Goal: Task Accomplishment & Management: Use online tool/utility

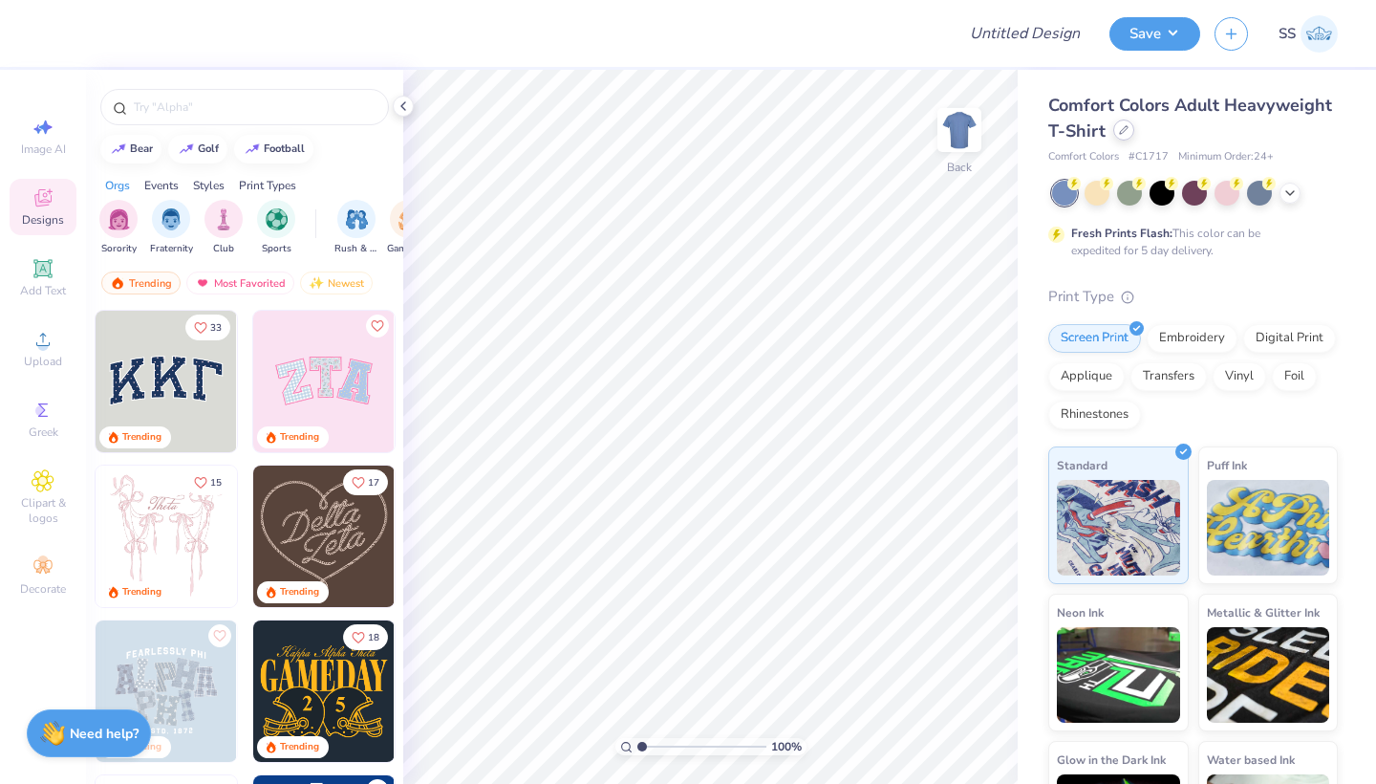
click at [1125, 134] on icon at bounding box center [1124, 130] width 10 height 10
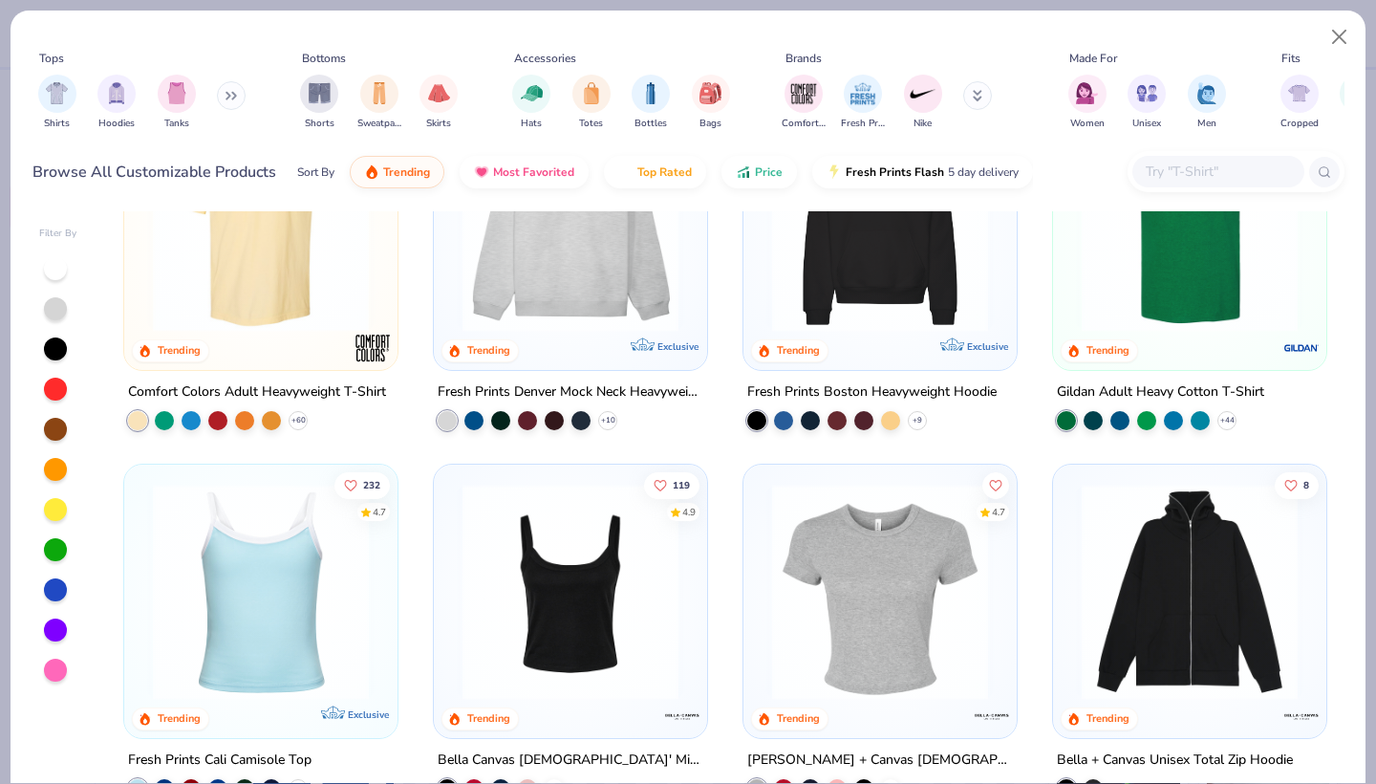
scroll to position [178, 0]
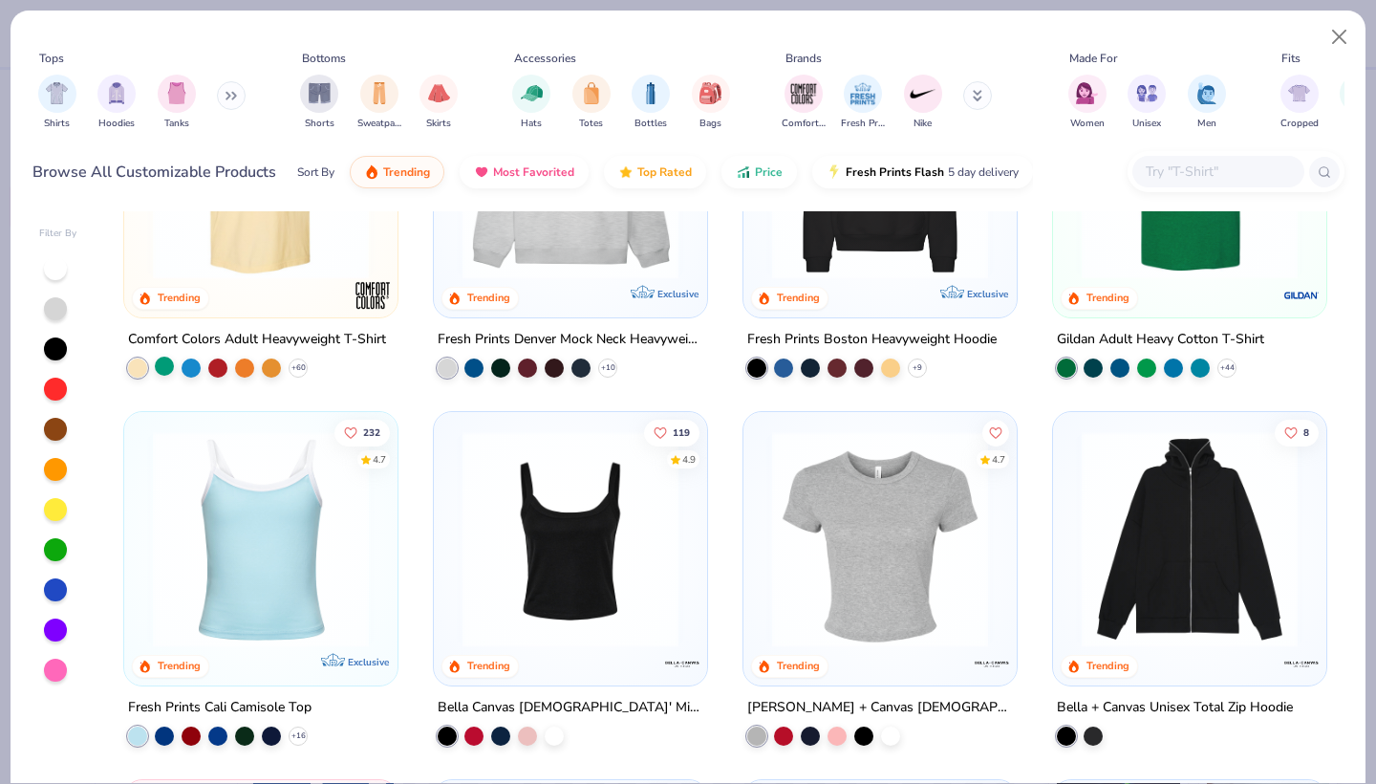
click at [169, 365] on div at bounding box center [164, 366] width 19 height 19
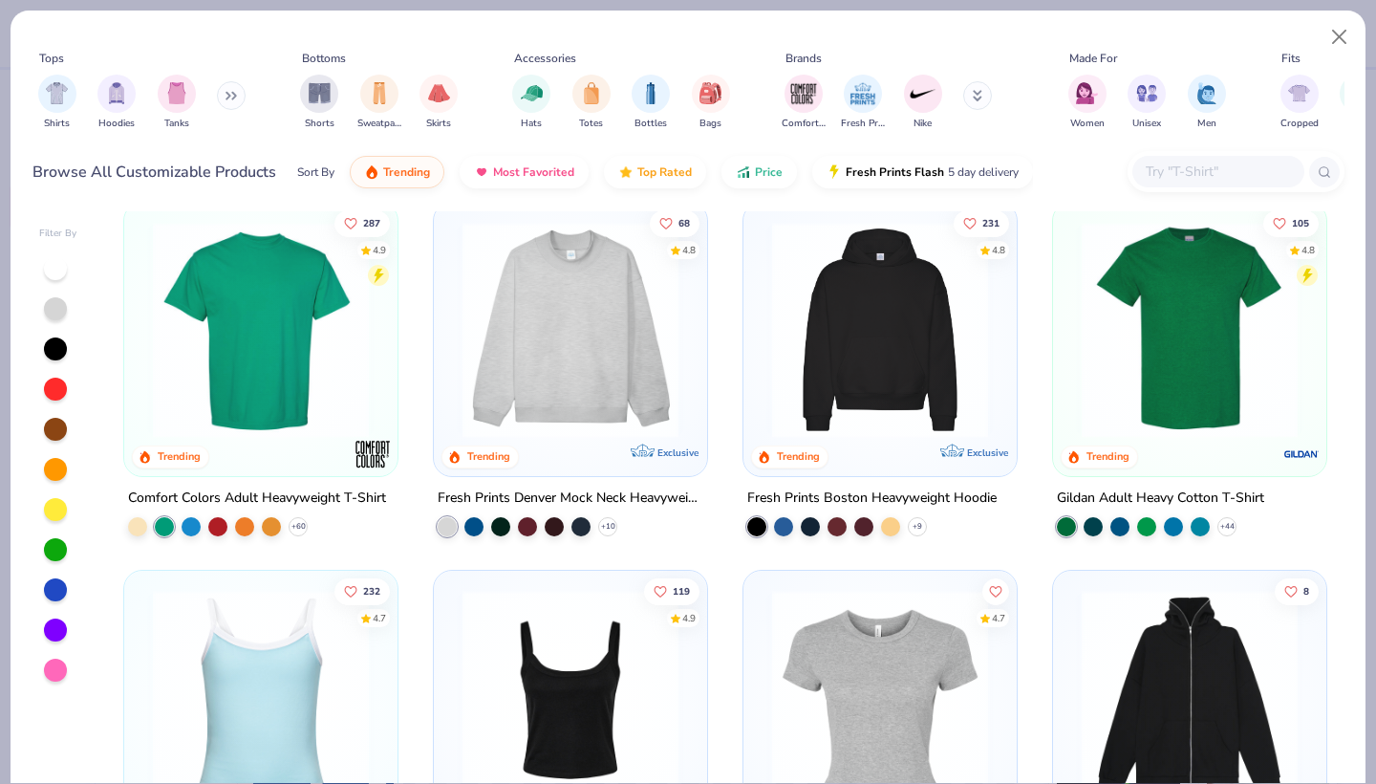
scroll to position [15, 0]
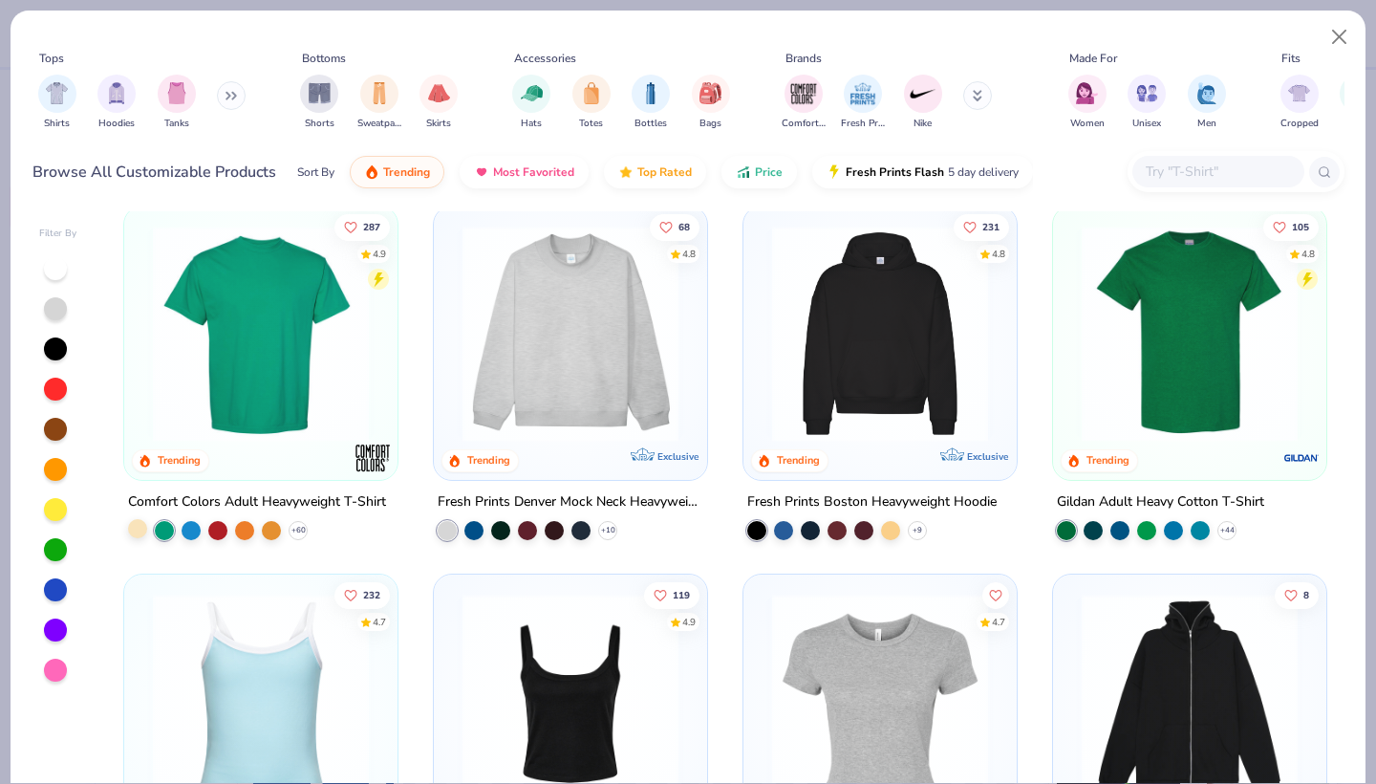
click at [143, 521] on div at bounding box center [137, 528] width 19 height 19
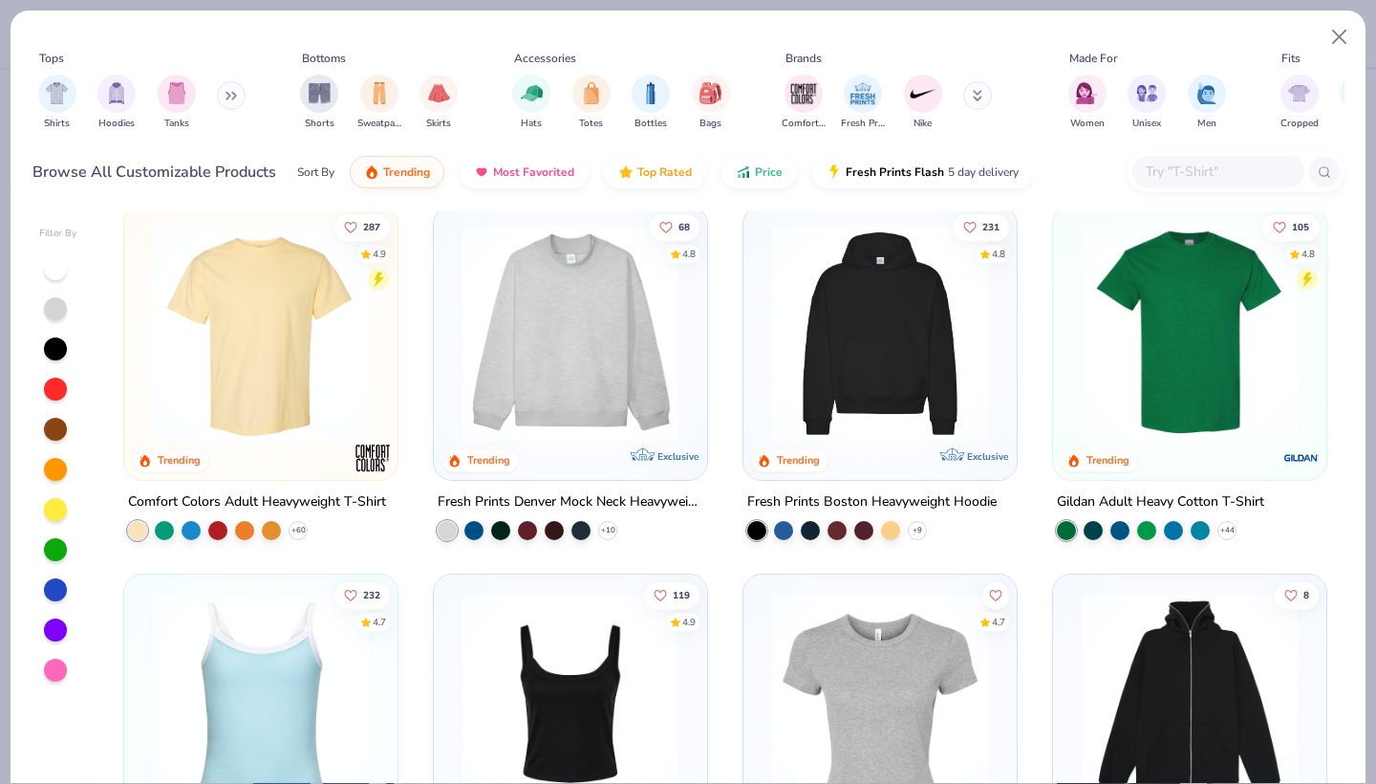
click at [235, 458] on div at bounding box center [261, 338] width 254 height 245
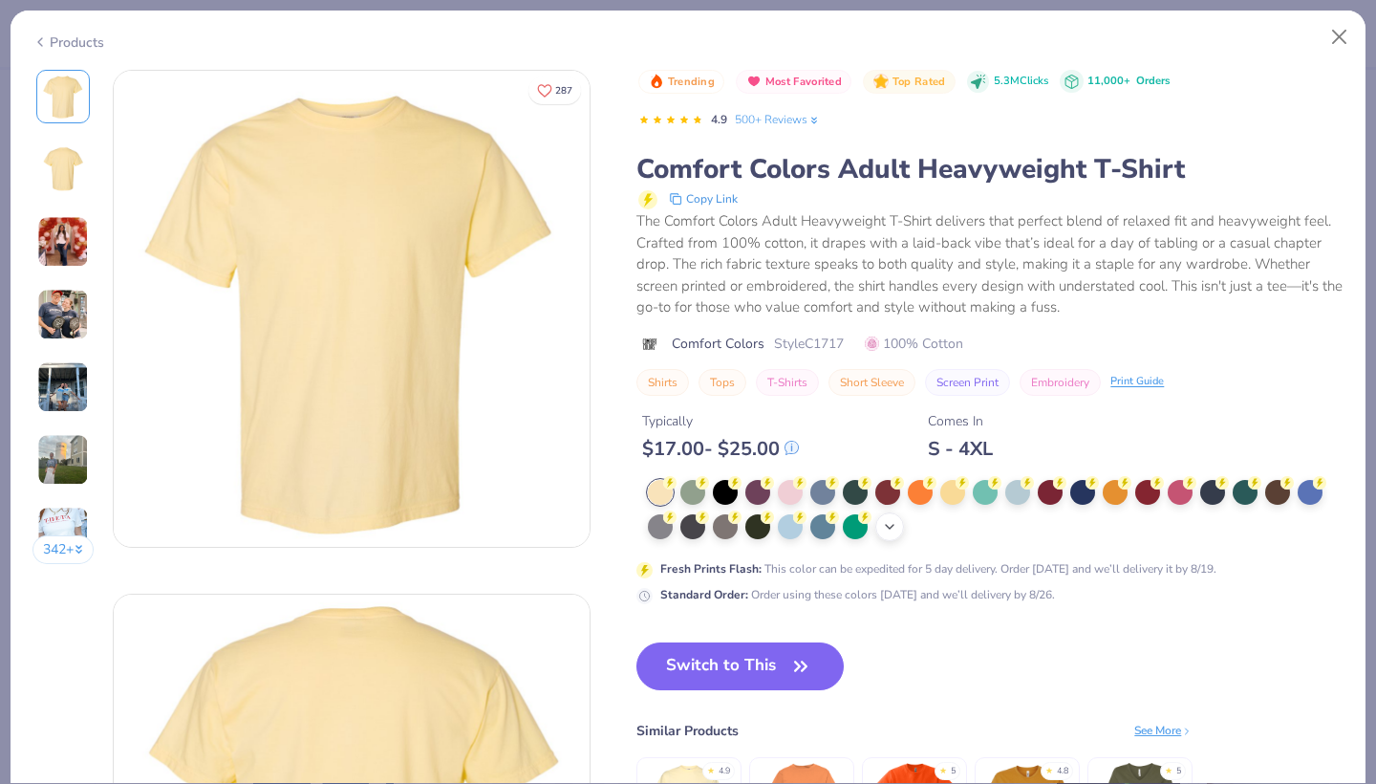
click at [897, 527] on icon at bounding box center [889, 526] width 15 height 15
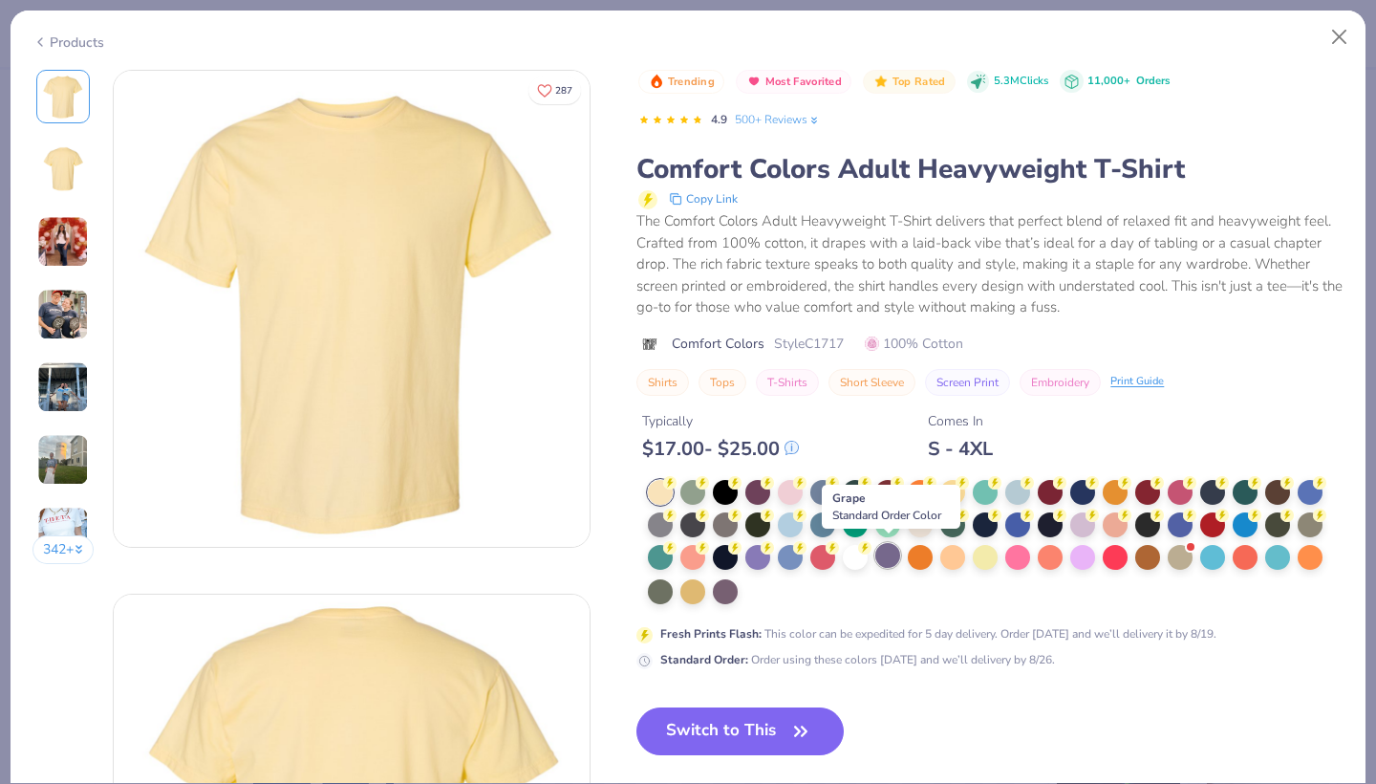
click at [880, 555] on div at bounding box center [888, 555] width 25 height 25
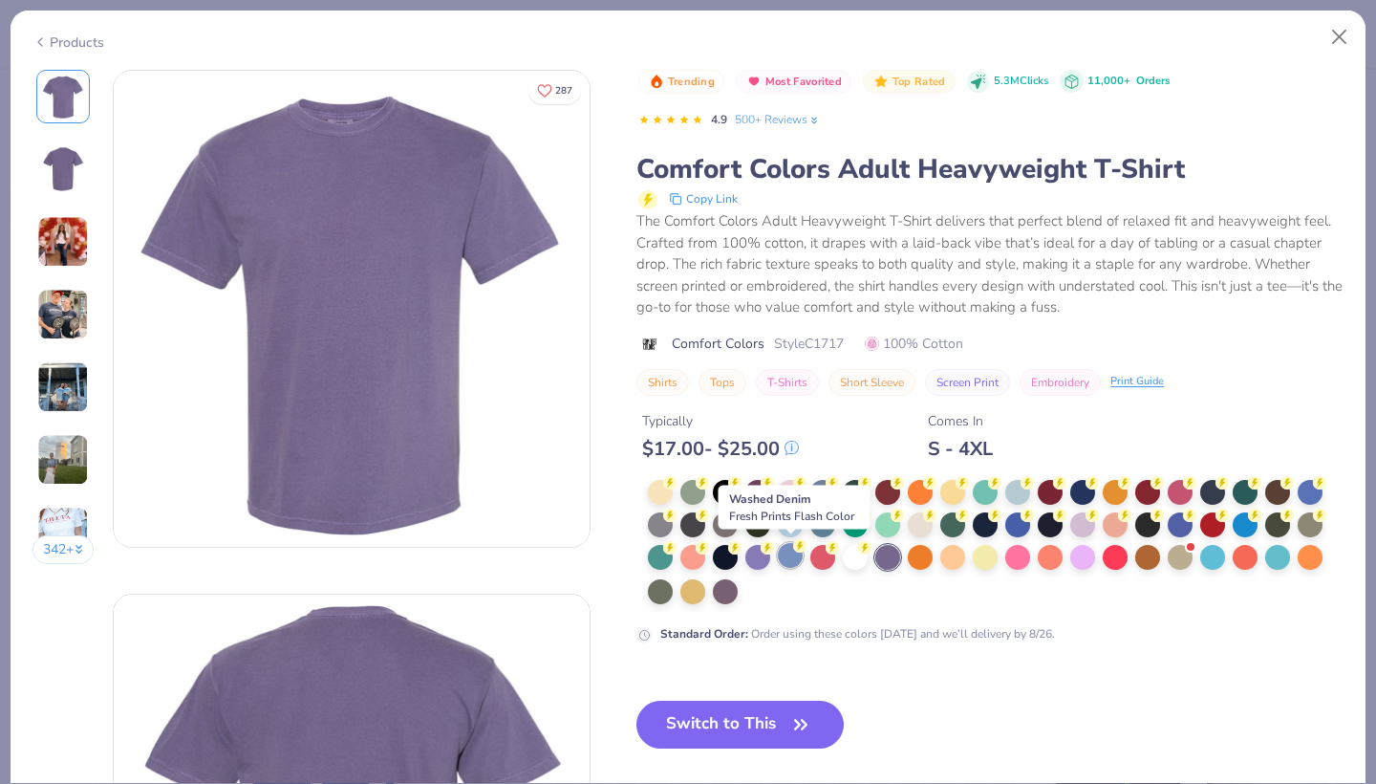
click at [677, 489] on circle at bounding box center [669, 482] width 13 height 13
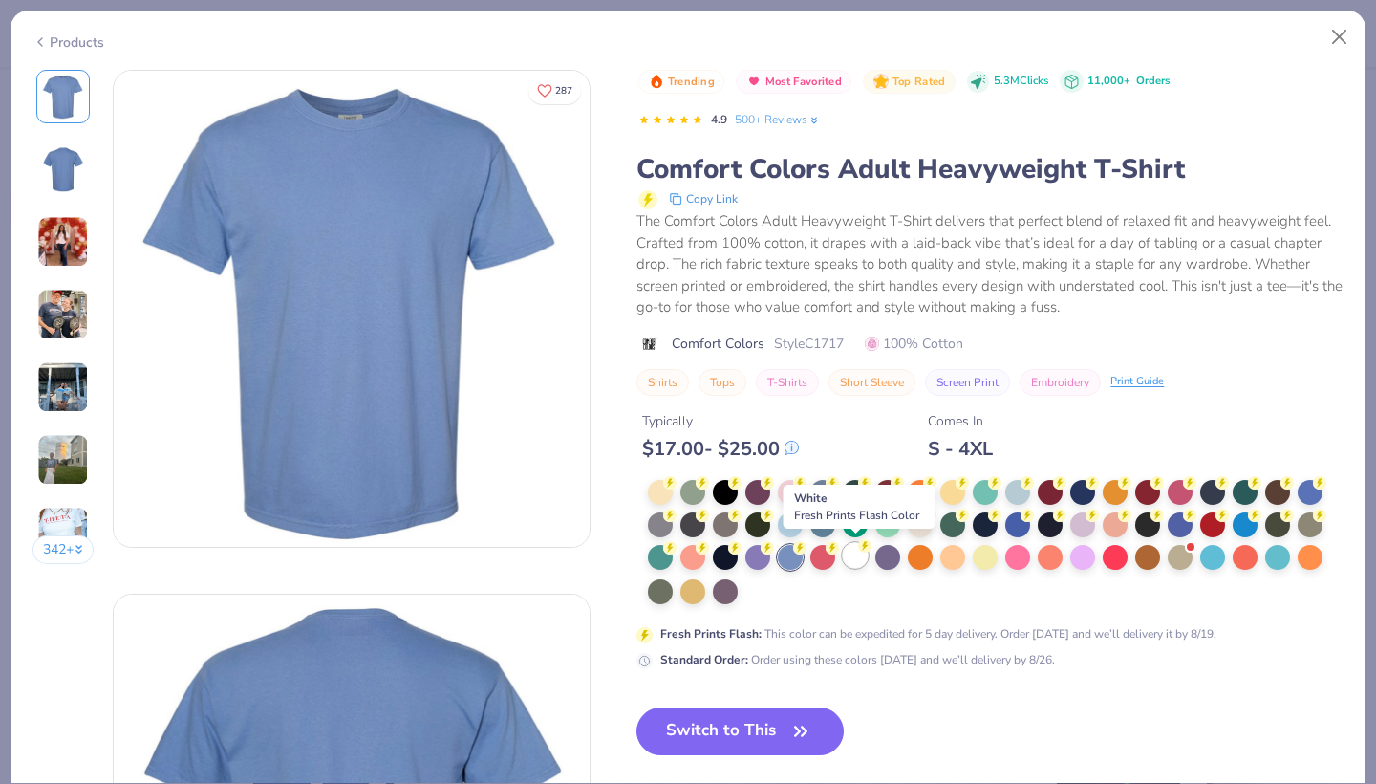
click at [851, 559] on div at bounding box center [855, 555] width 25 height 25
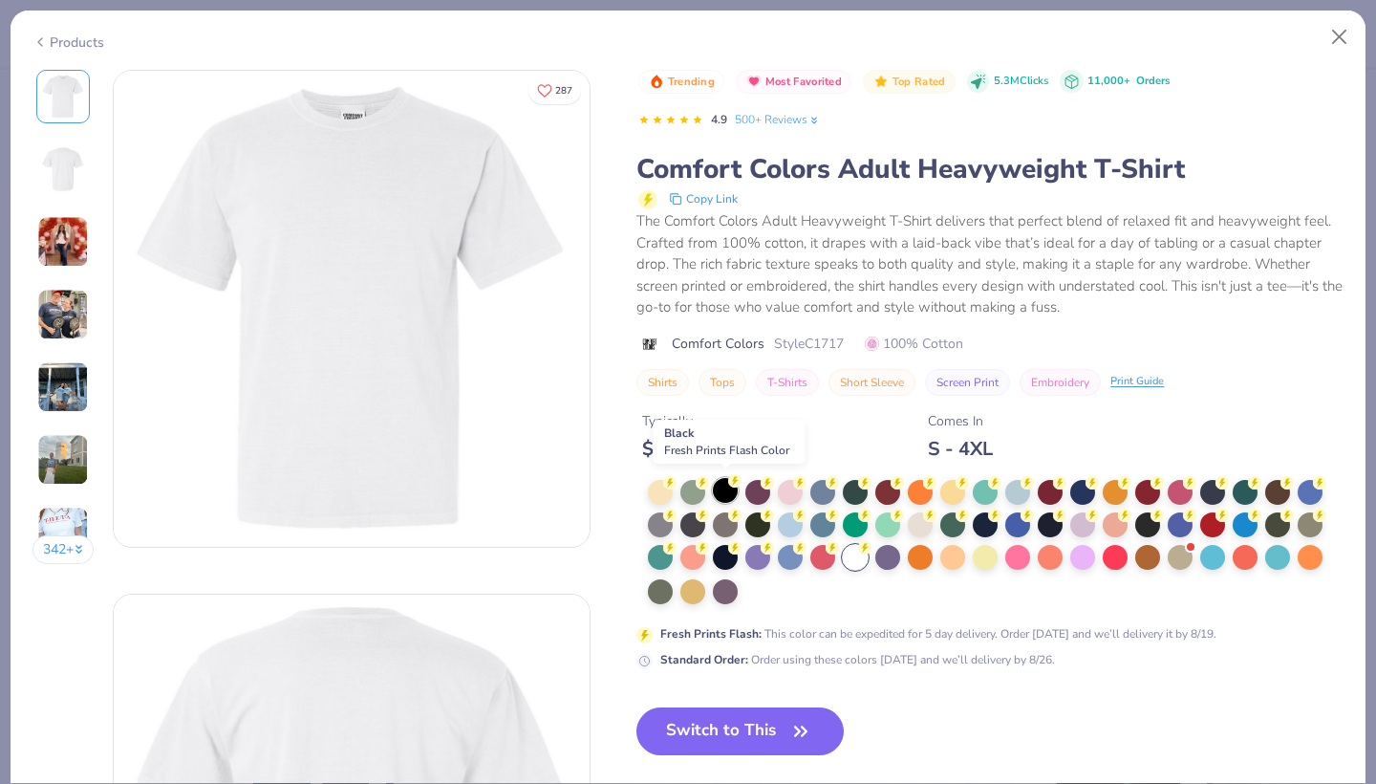
click at [722, 491] on div at bounding box center [725, 490] width 25 height 25
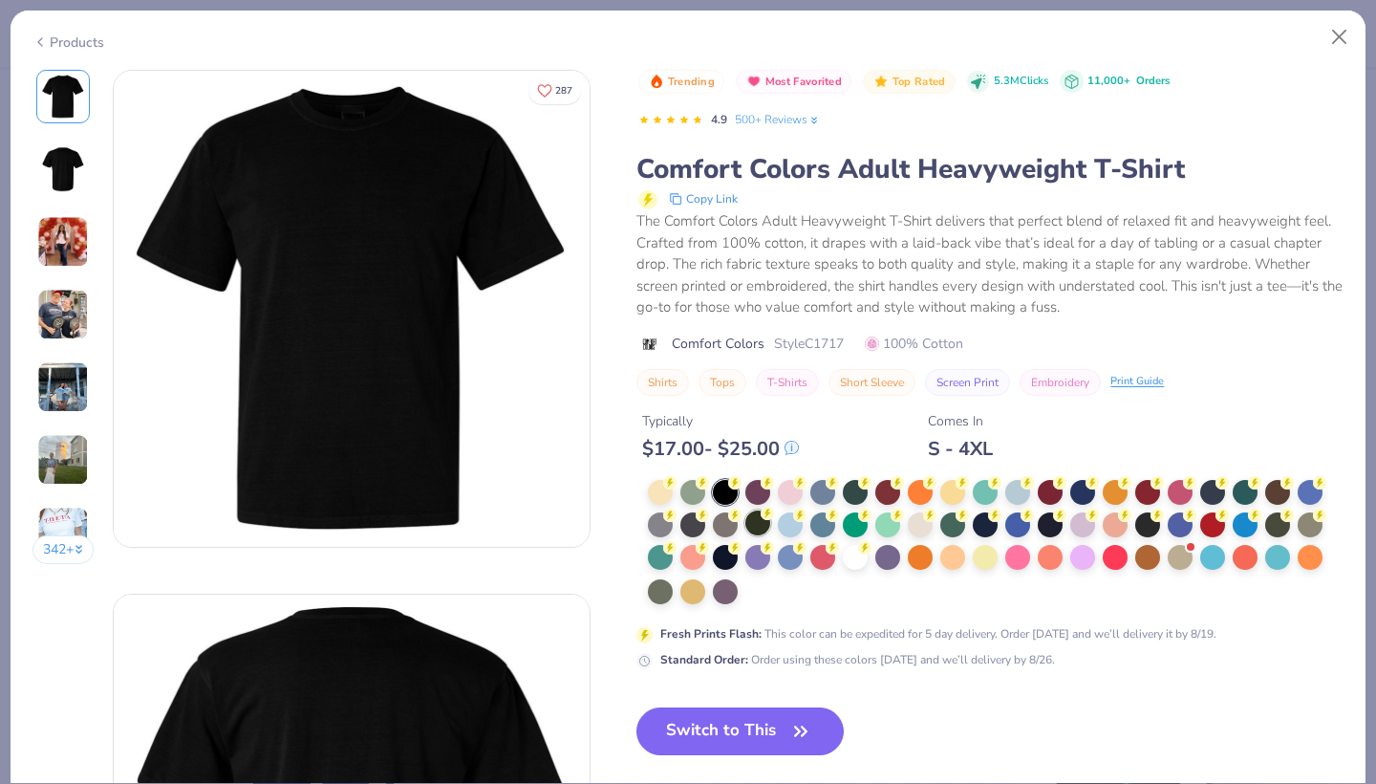
click at [754, 517] on div at bounding box center [758, 522] width 25 height 25
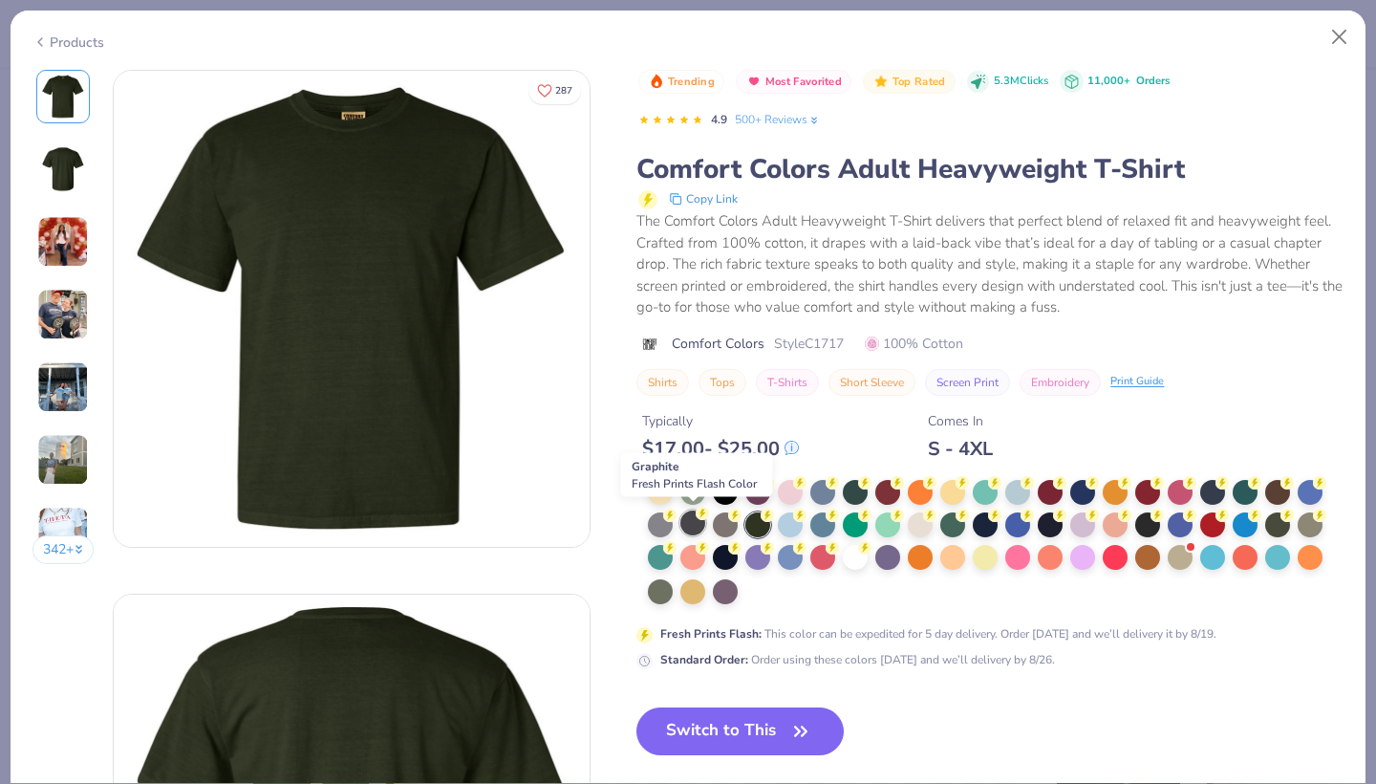
click at [696, 518] on div at bounding box center [693, 522] width 25 height 25
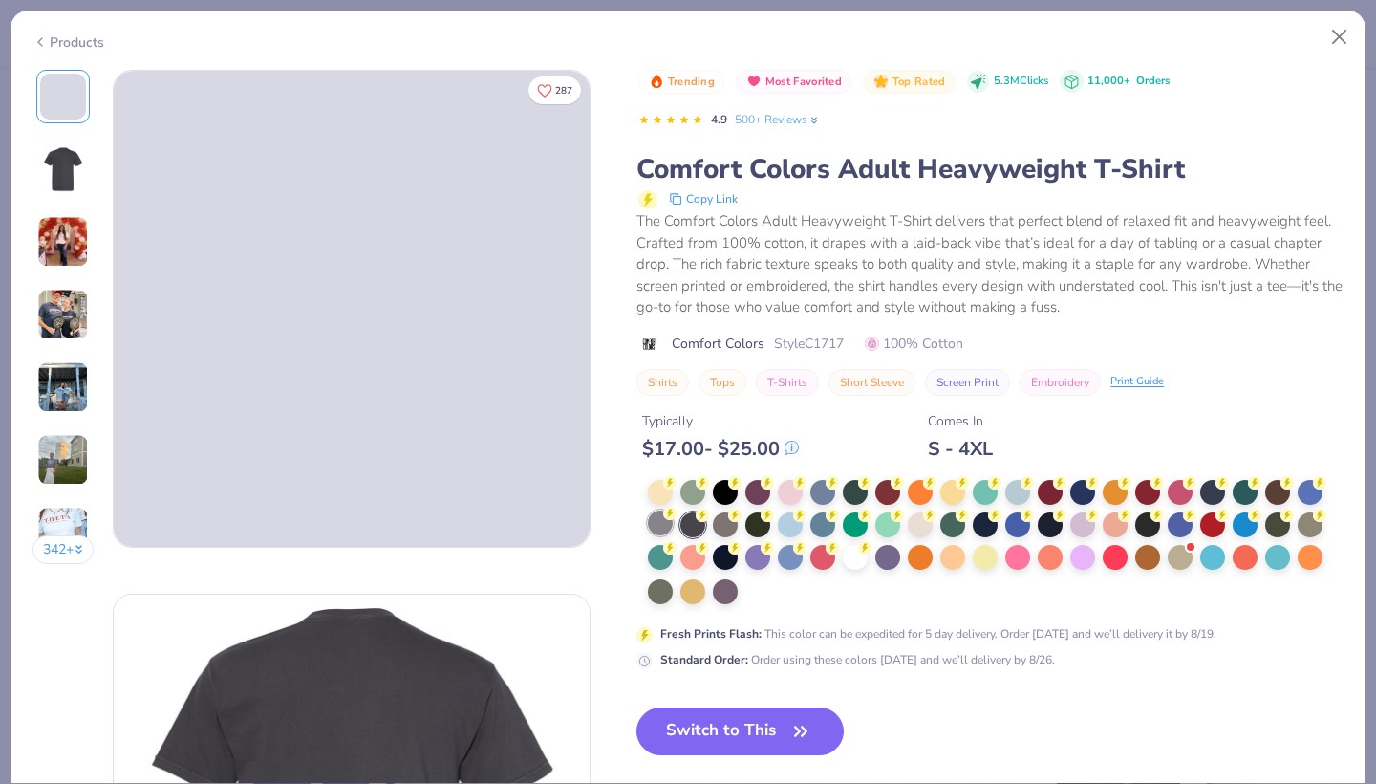
click at [655, 521] on div at bounding box center [660, 522] width 25 height 25
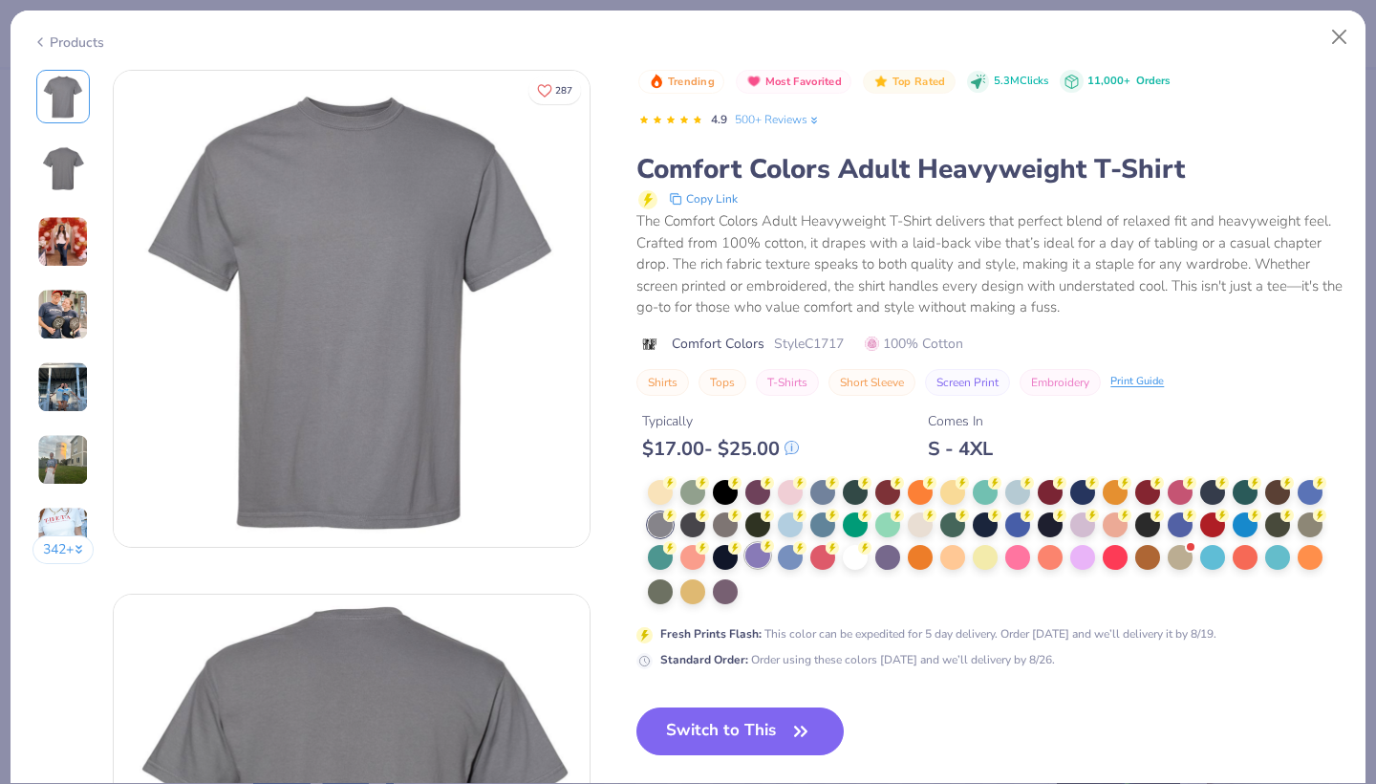
click at [756, 555] on div at bounding box center [758, 555] width 25 height 25
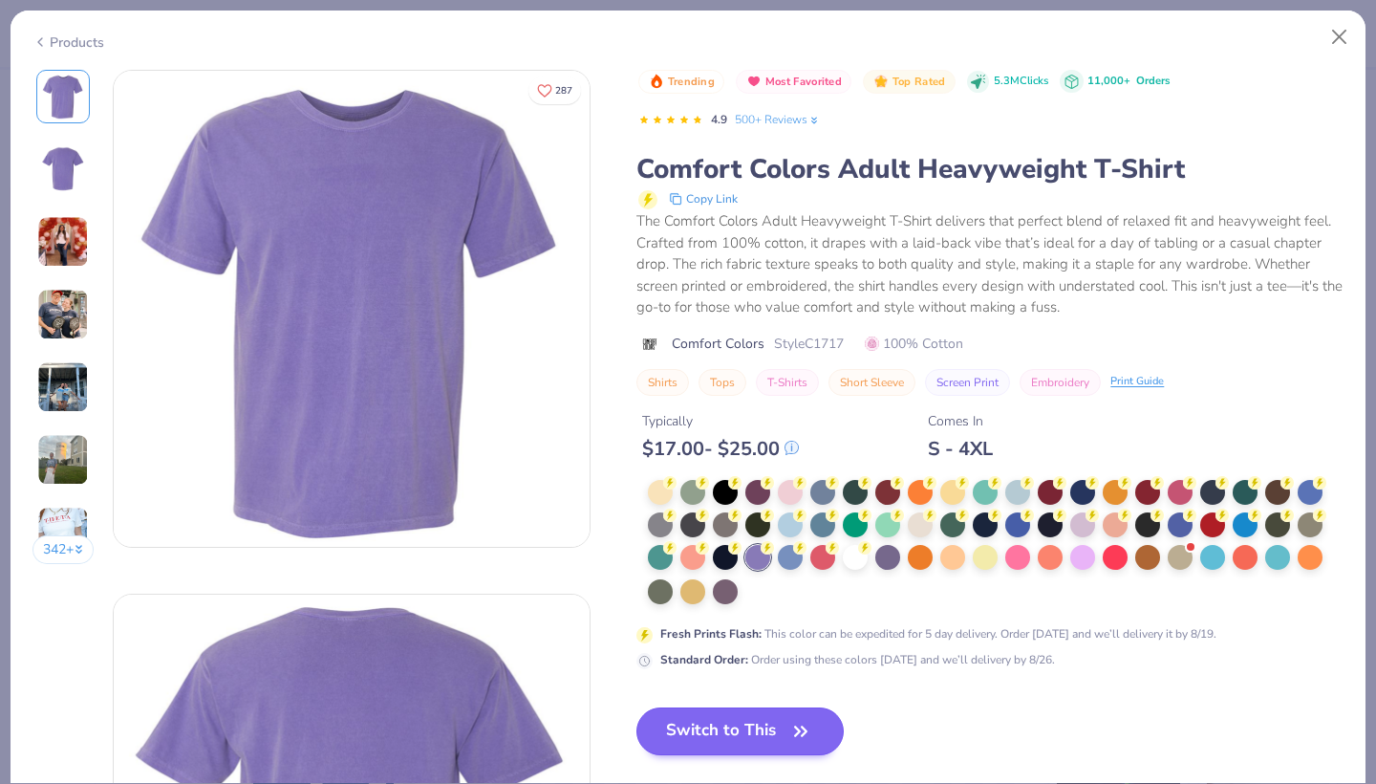
click at [713, 738] on button "Switch to This" at bounding box center [740, 731] width 207 height 48
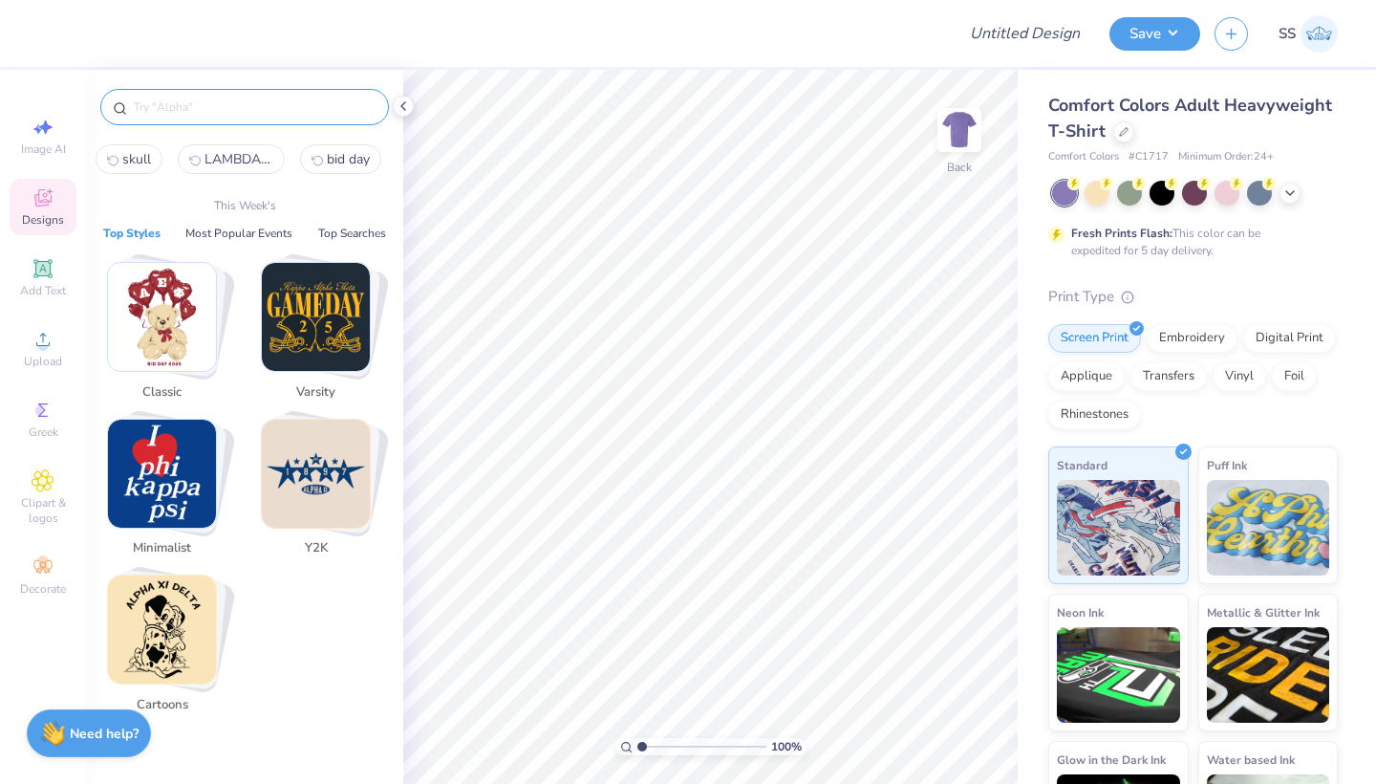
click at [153, 109] on input "text" at bounding box center [254, 106] width 245 height 19
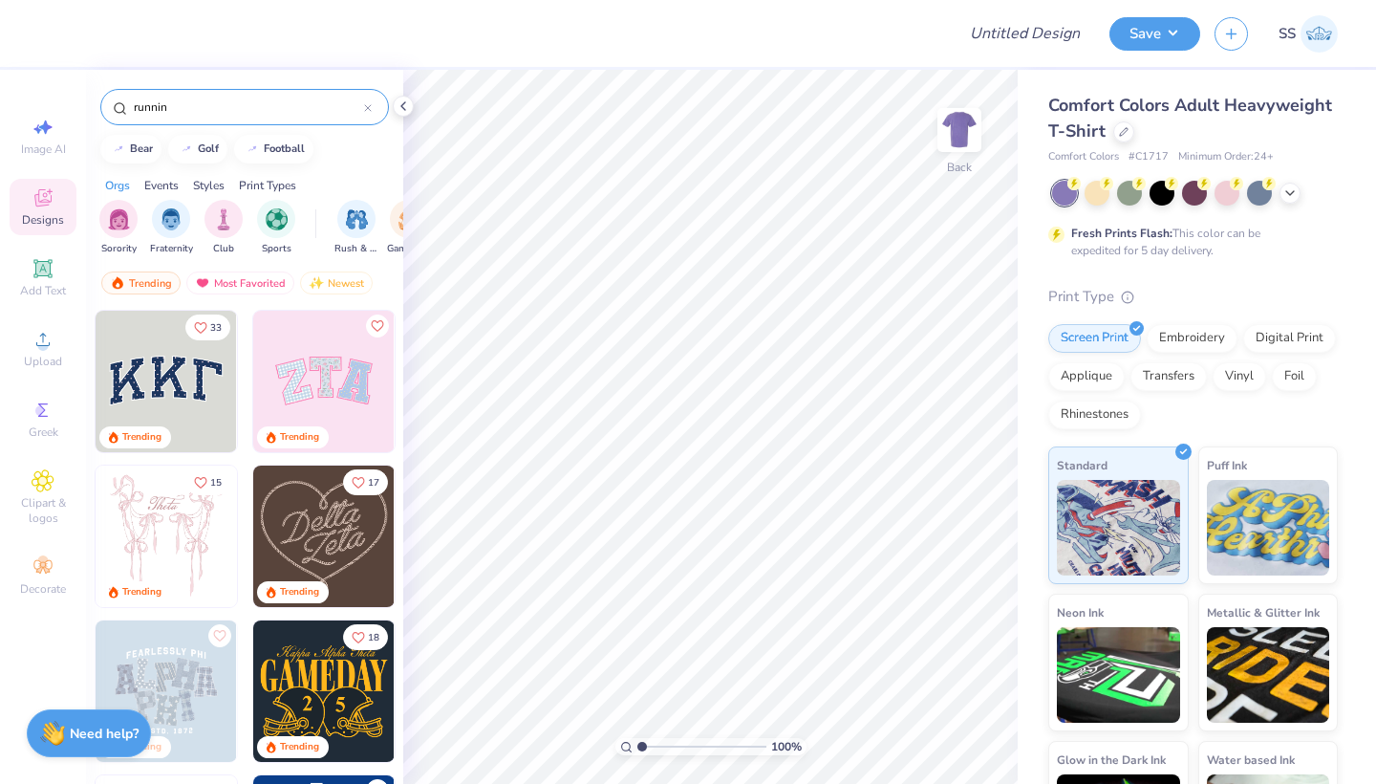
type input "running"
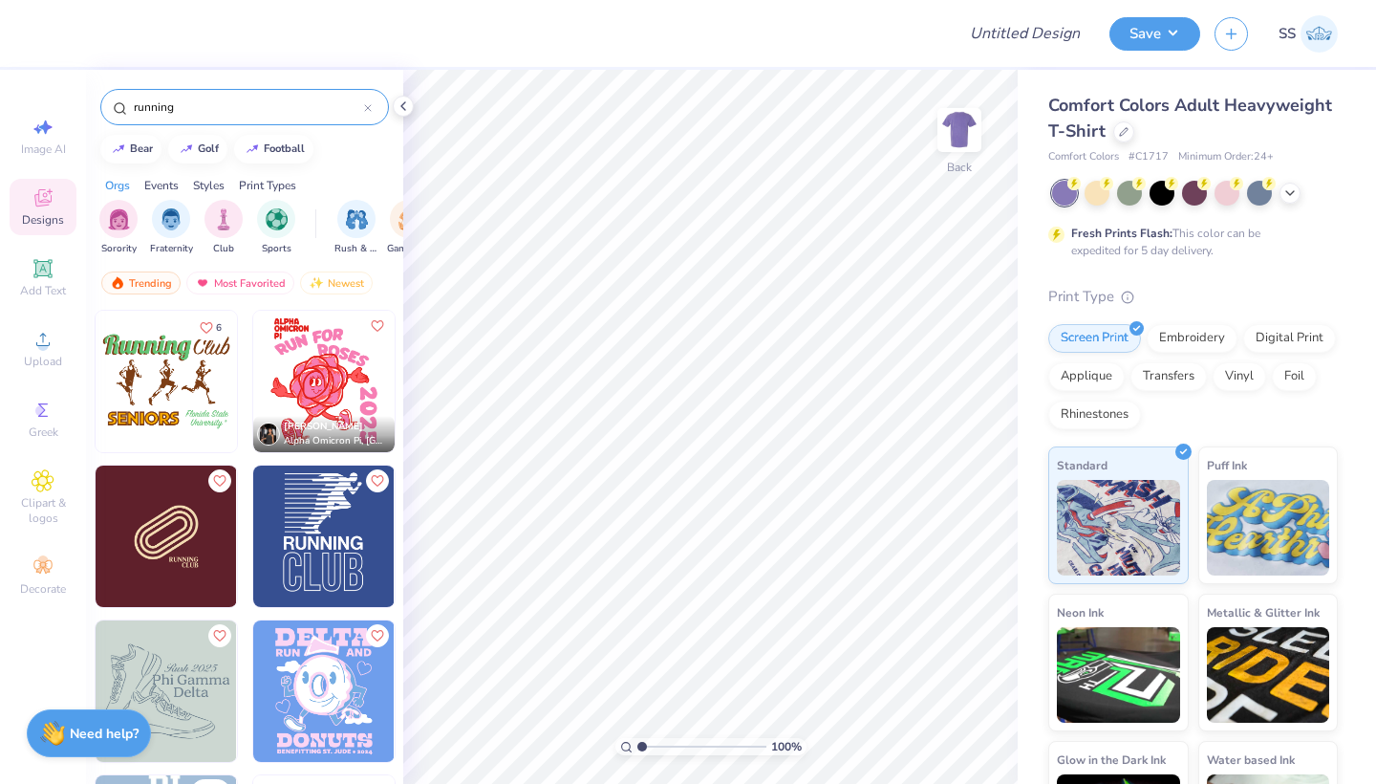
click at [370, 104] on icon at bounding box center [368, 108] width 8 height 8
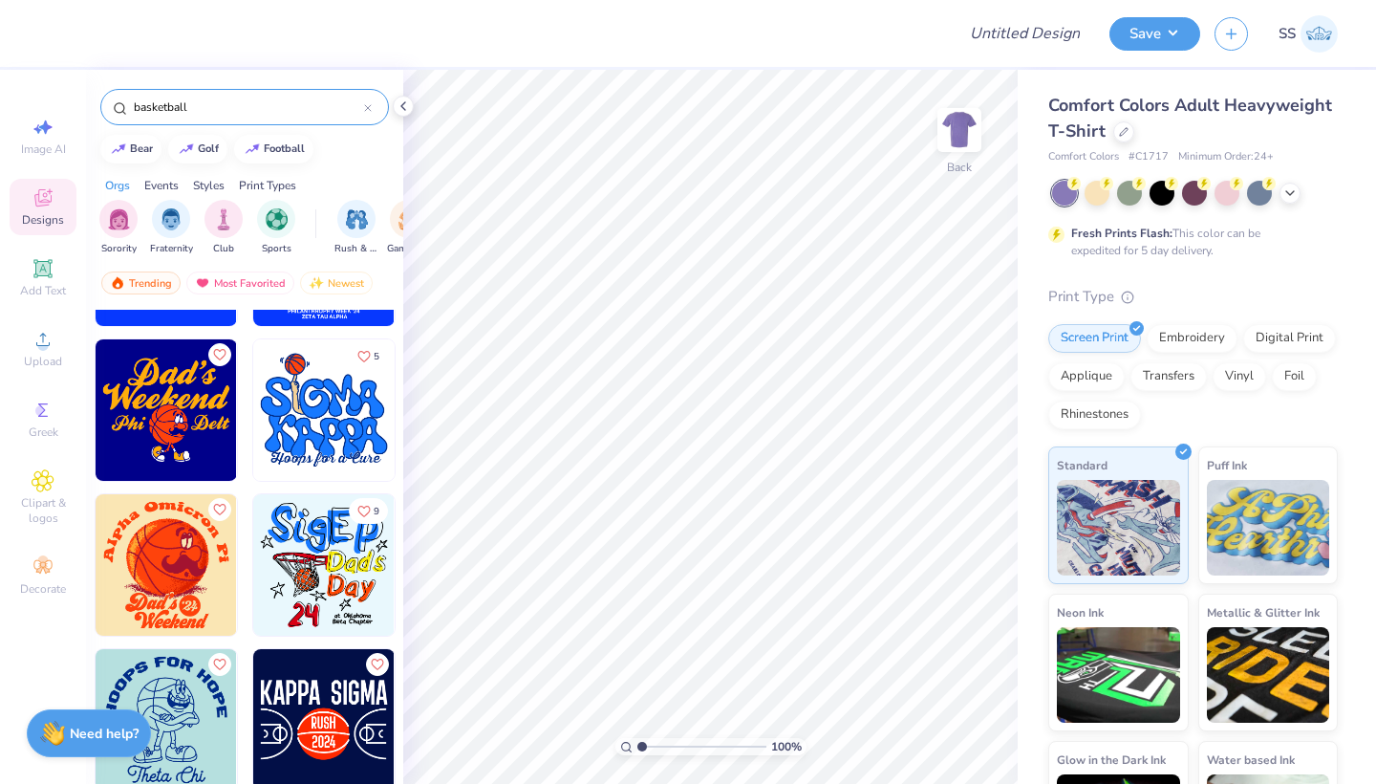
scroll to position [8344, 0]
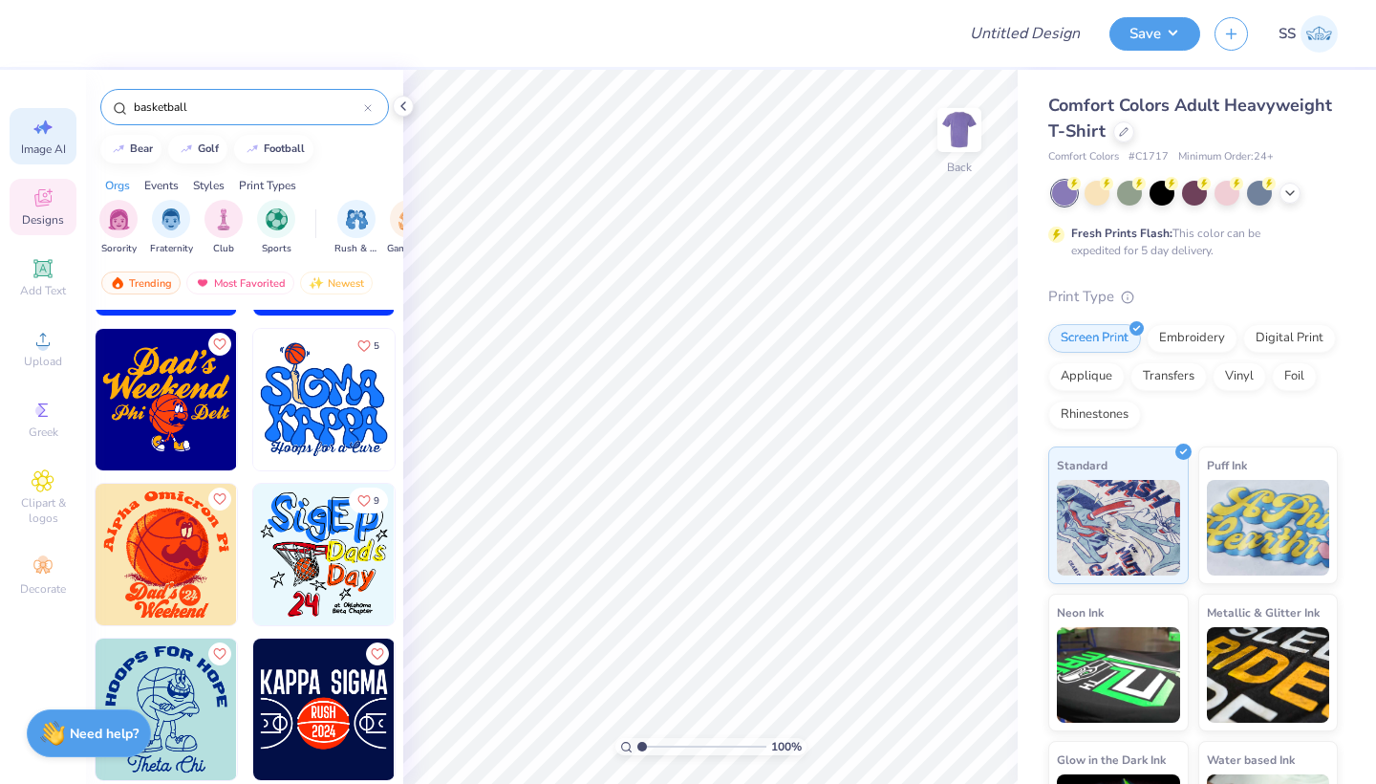
type input "basketball"
click at [41, 146] on span "Image AI" at bounding box center [43, 148] width 45 height 15
select select "4"
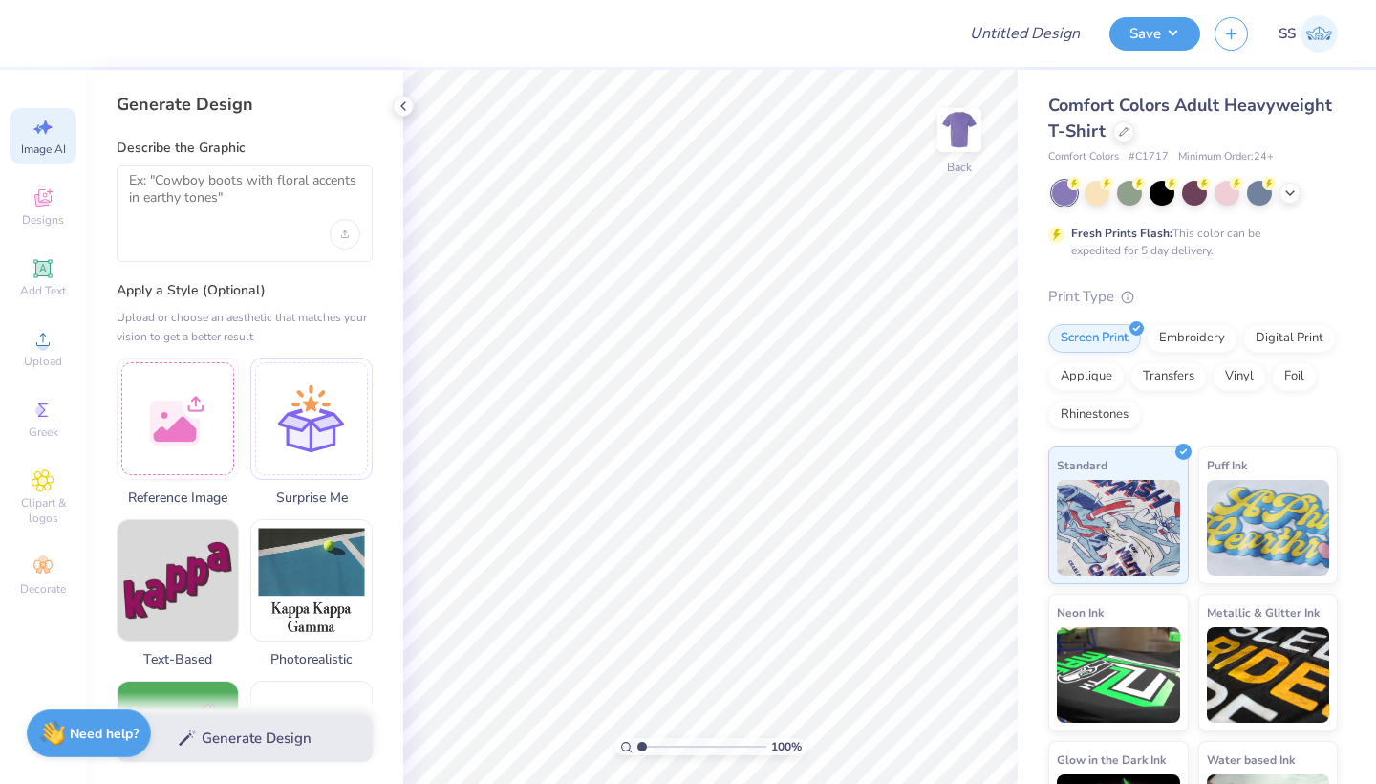
scroll to position [0, 0]
click at [44, 204] on icon at bounding box center [42, 200] width 15 height 12
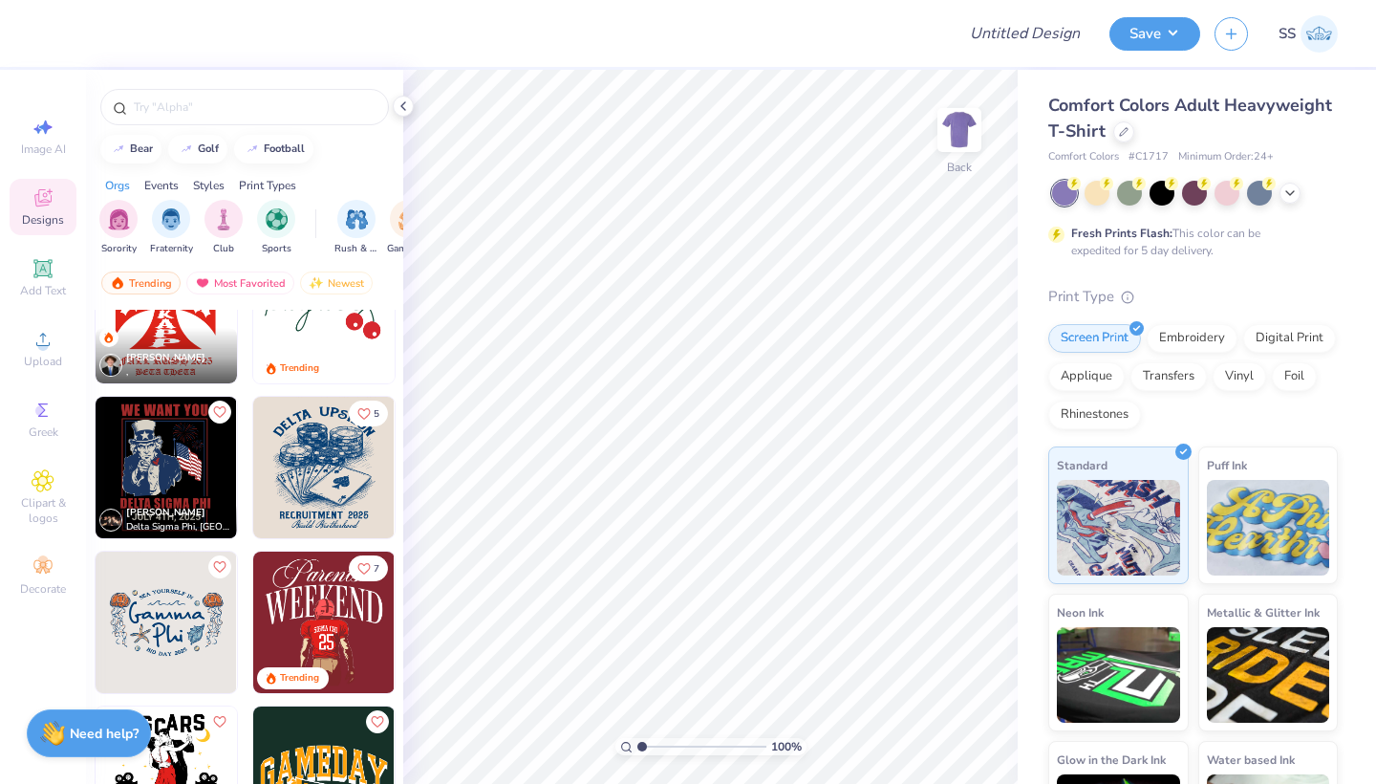
scroll to position [4418, 0]
